Goal: Information Seeking & Learning: Learn about a topic

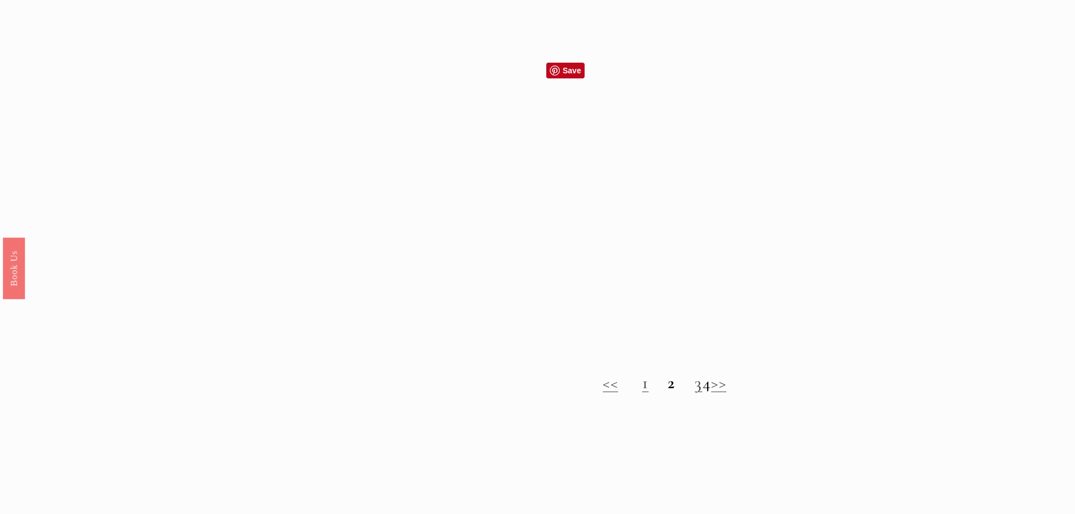
scroll to position [1016, 0]
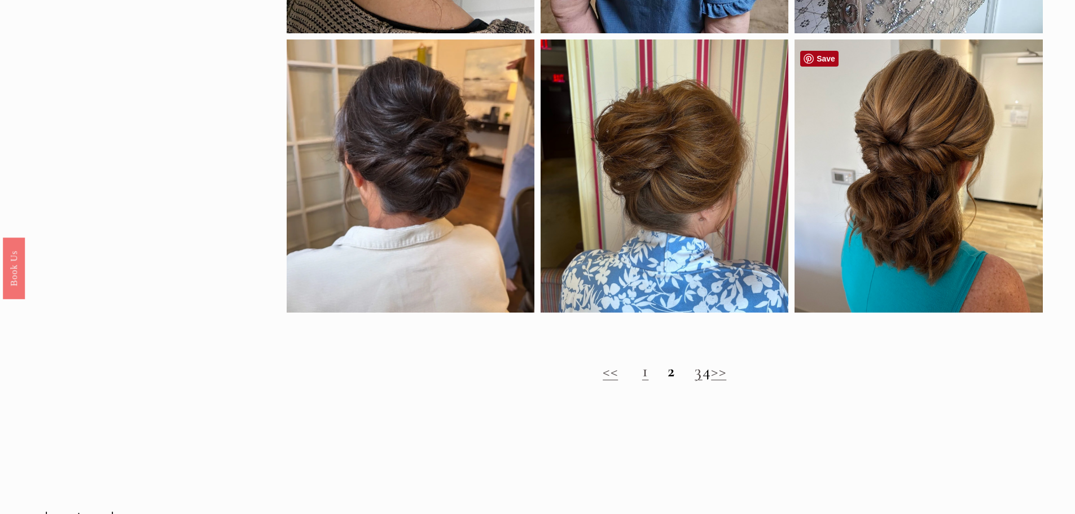
click at [833, 61] on link "Save" at bounding box center [819, 59] width 38 height 16
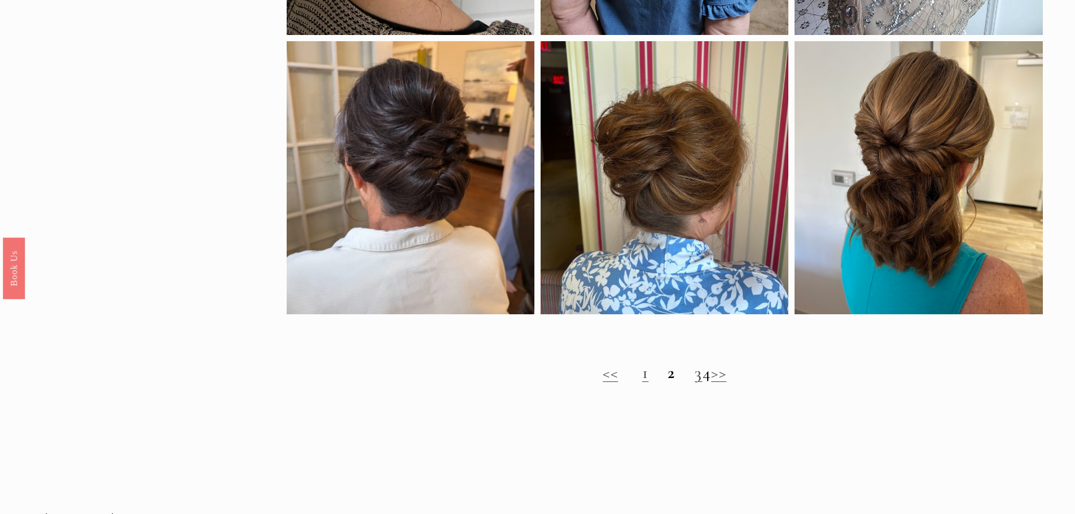
scroll to position [1129, 0]
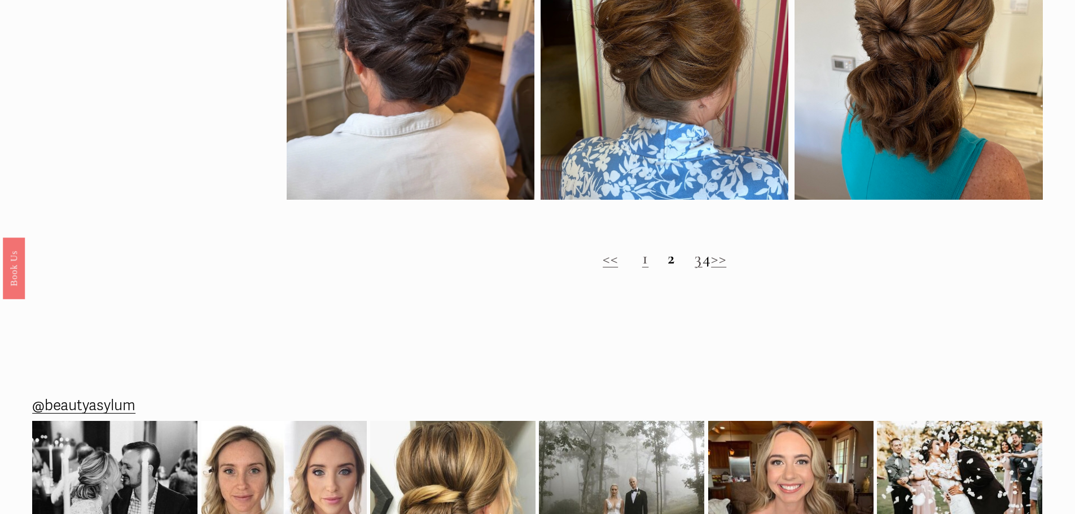
click at [695, 269] on link "3" at bounding box center [699, 258] width 8 height 21
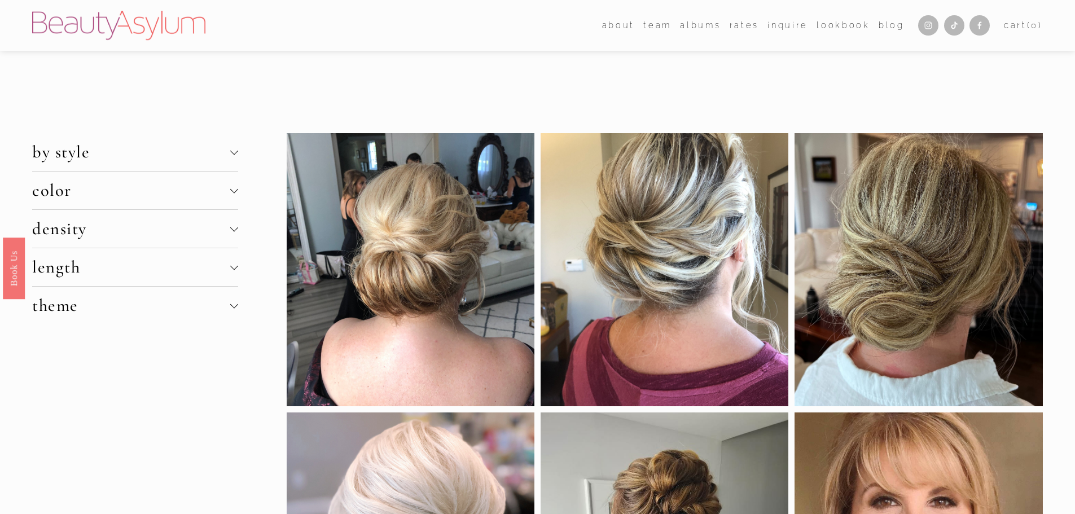
click at [51, 309] on span "theme" at bounding box center [131, 305] width 198 height 21
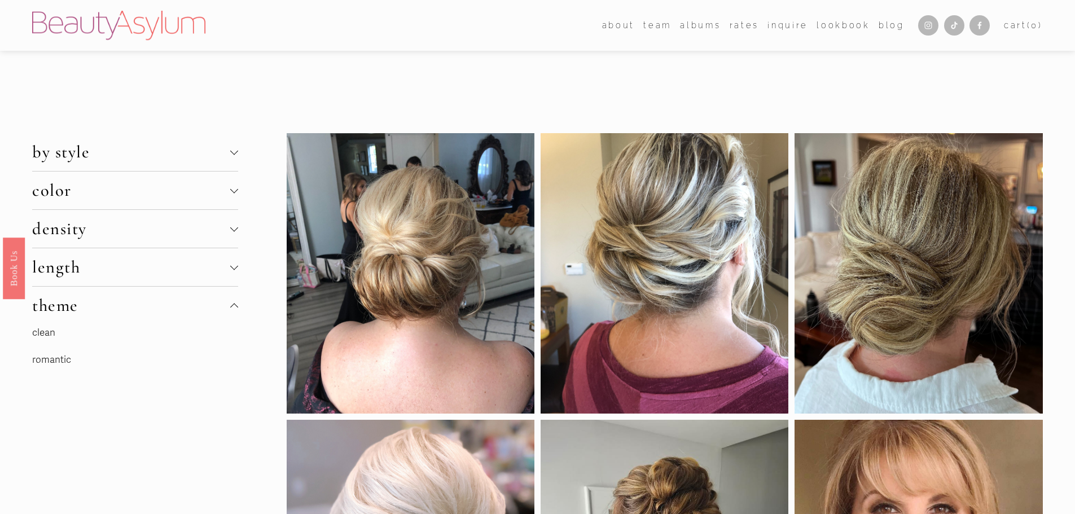
click at [48, 333] on link "clean" at bounding box center [43, 333] width 23 height 12
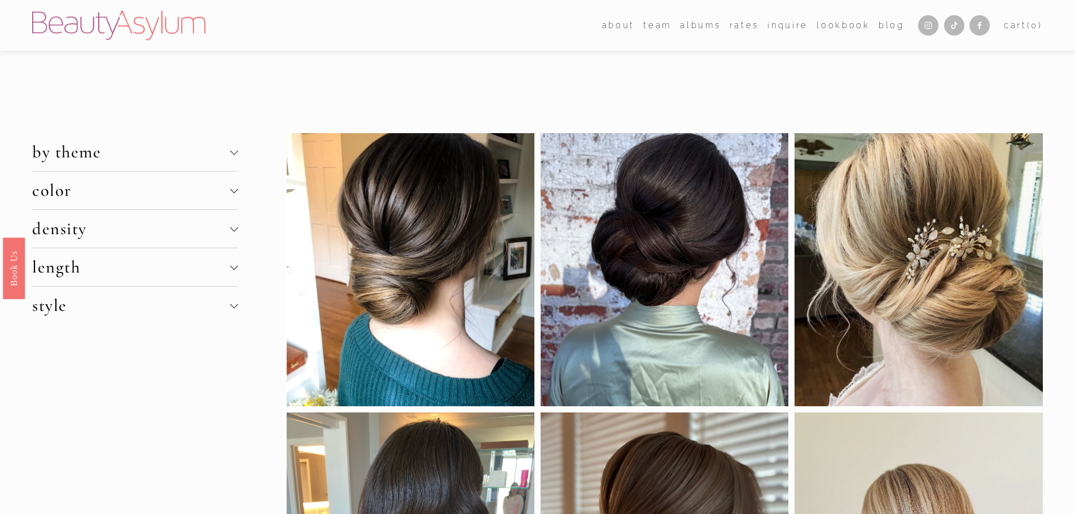
click at [237, 309] on div at bounding box center [234, 306] width 8 height 8
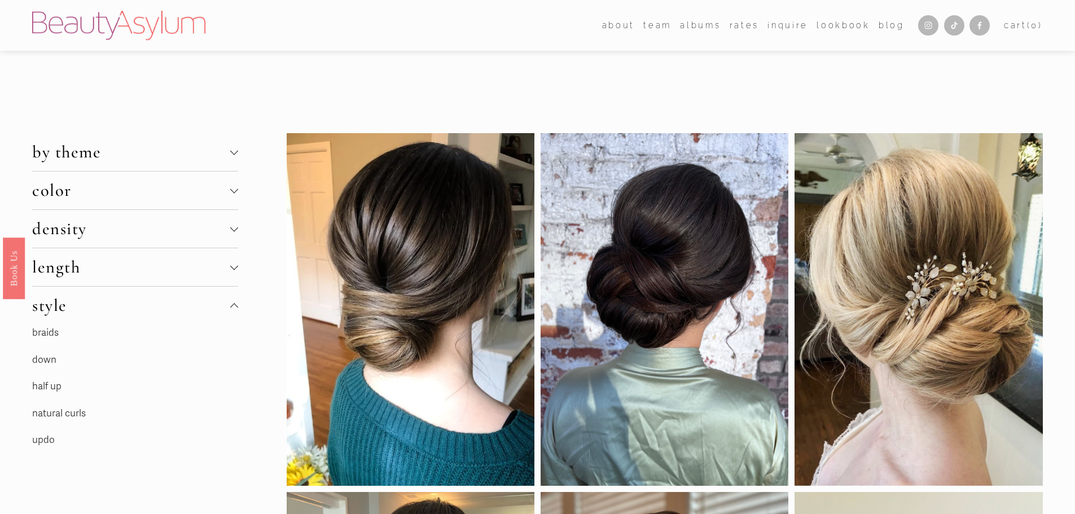
click at [39, 384] on link "half up" at bounding box center [46, 386] width 29 height 12
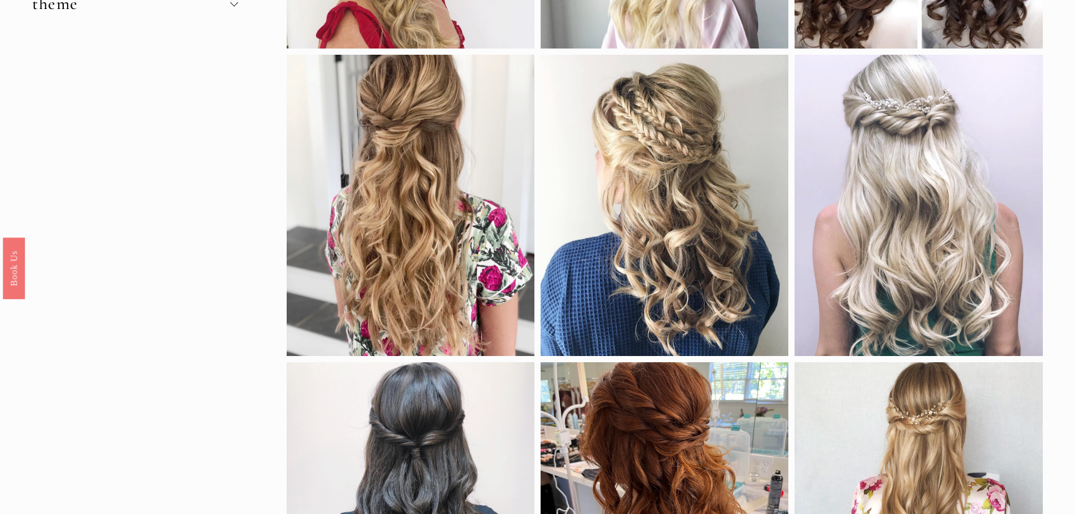
scroll to position [226, 0]
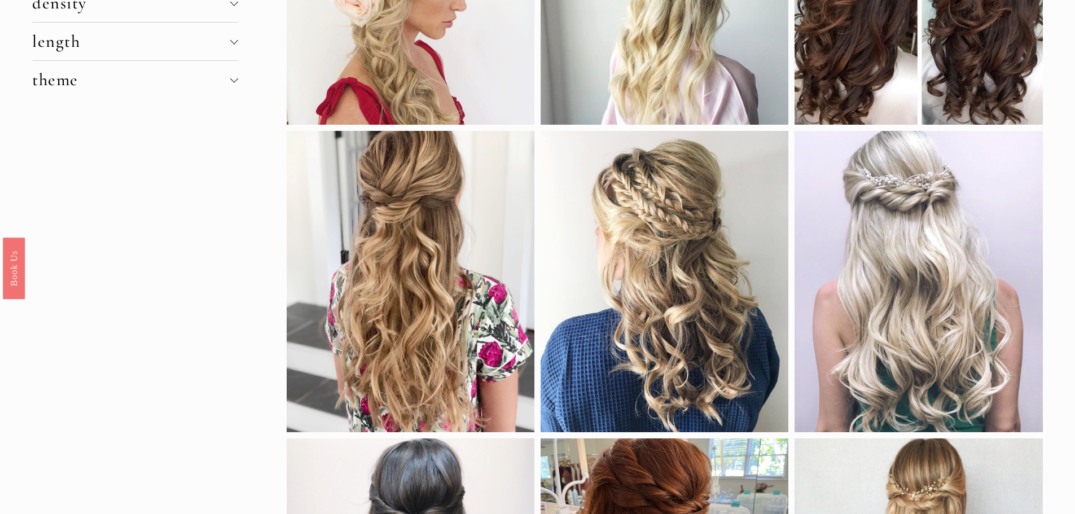
click at [38, 85] on span "theme" at bounding box center [131, 79] width 198 height 21
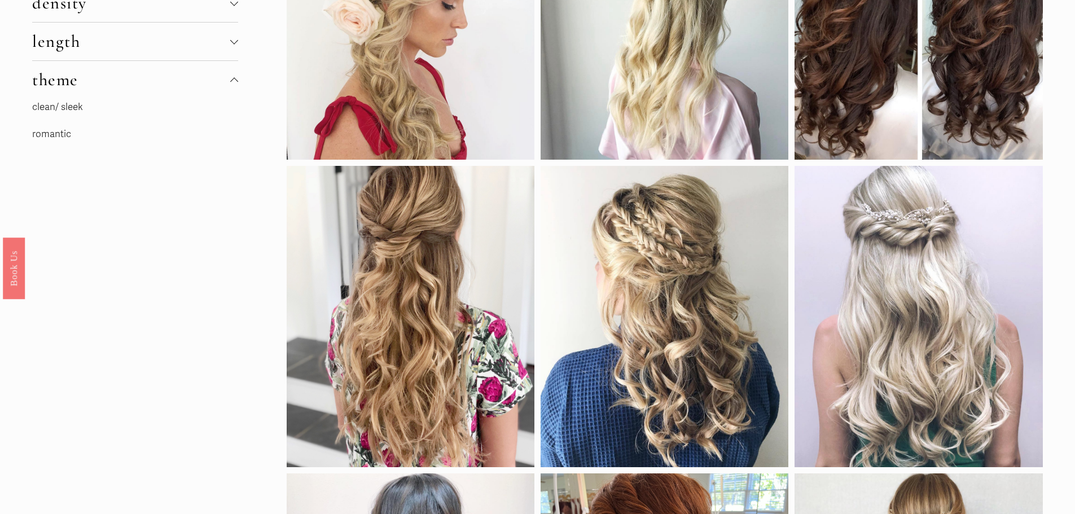
click at [58, 136] on link "romantic" at bounding box center [51, 134] width 39 height 12
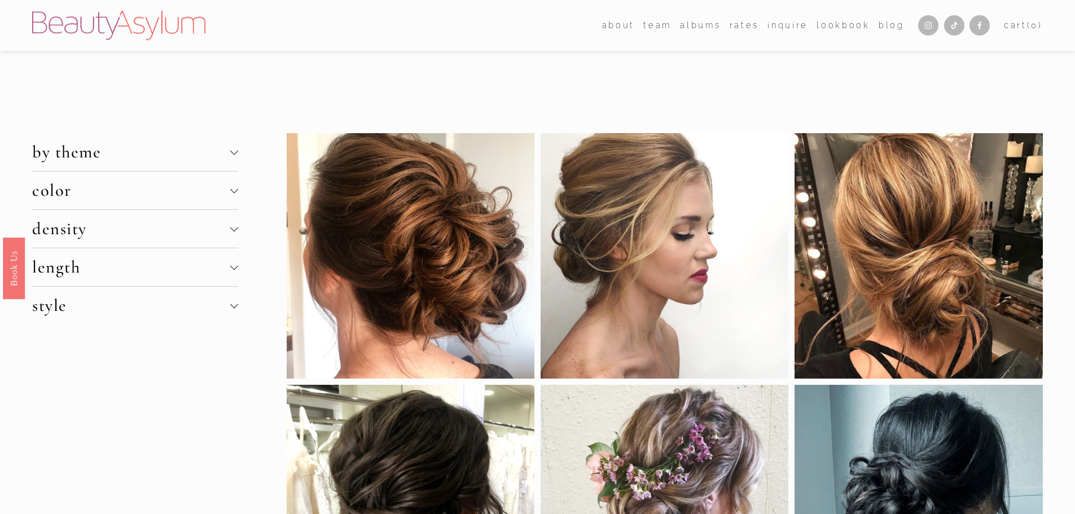
click at [52, 309] on span "style" at bounding box center [131, 305] width 198 height 21
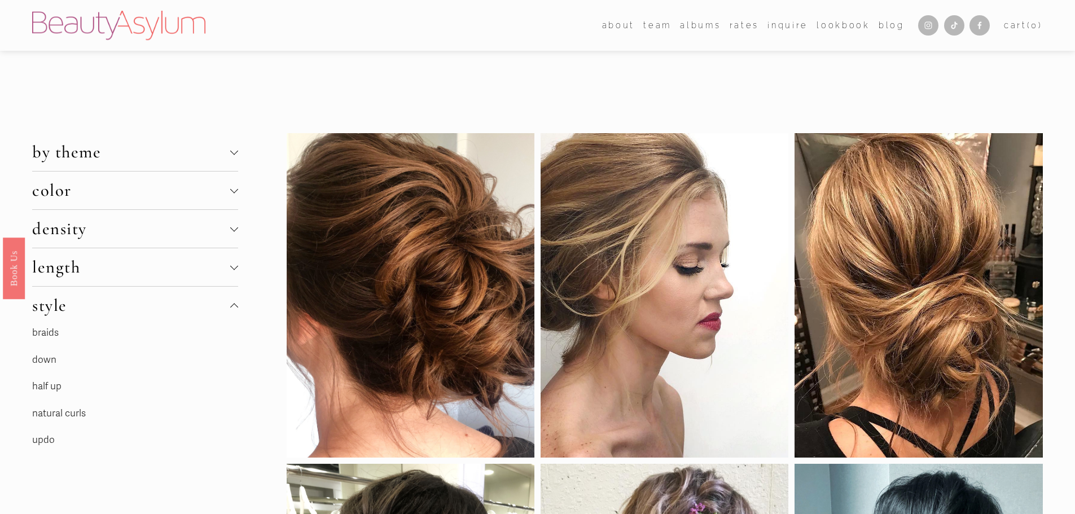
click at [46, 437] on link "updo" at bounding box center [43, 440] width 23 height 12
